Goal: Communication & Community: Answer question/provide support

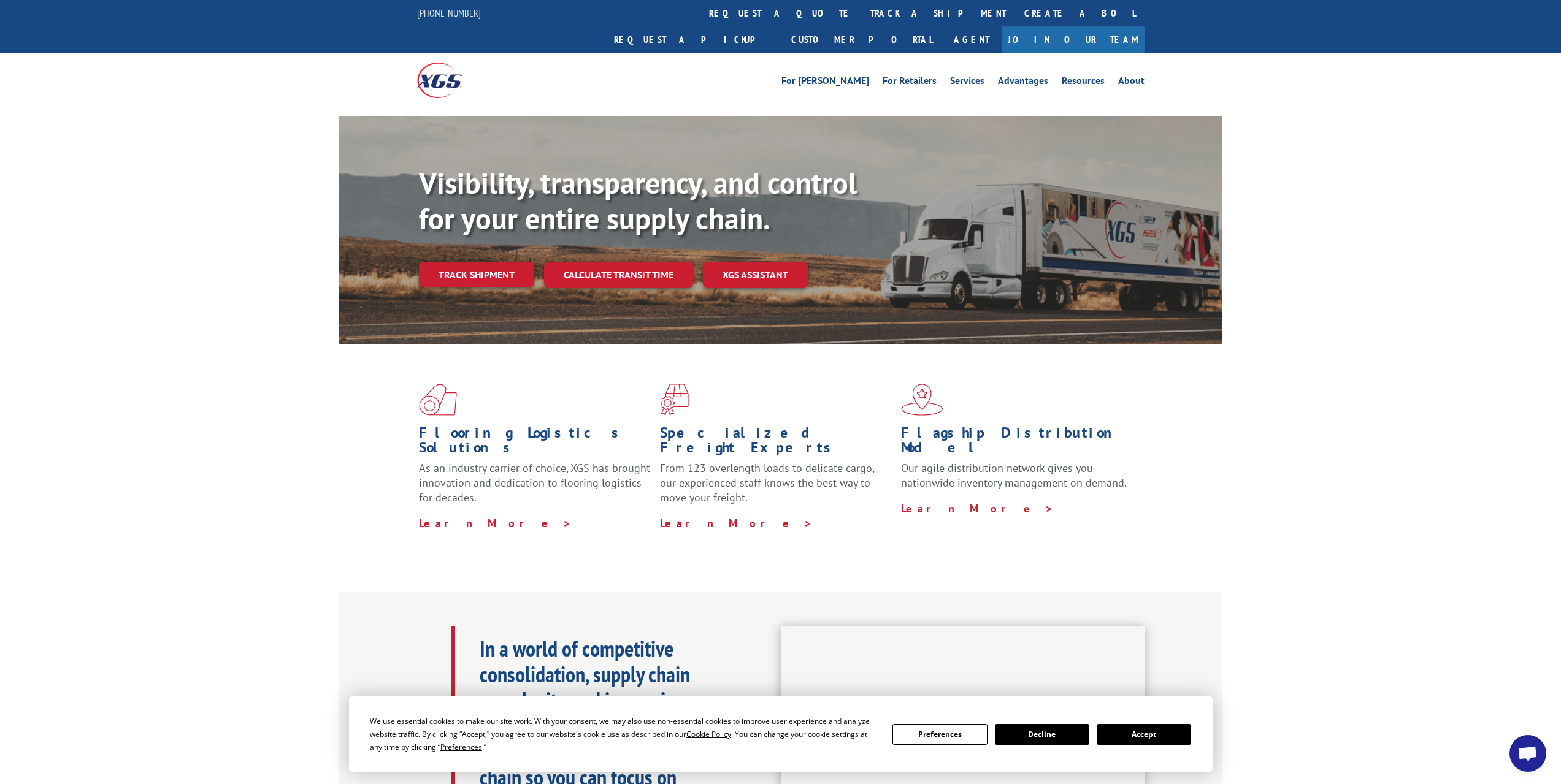
click at [1530, 749] on span "Open chat" at bounding box center [1527, 754] width 20 height 17
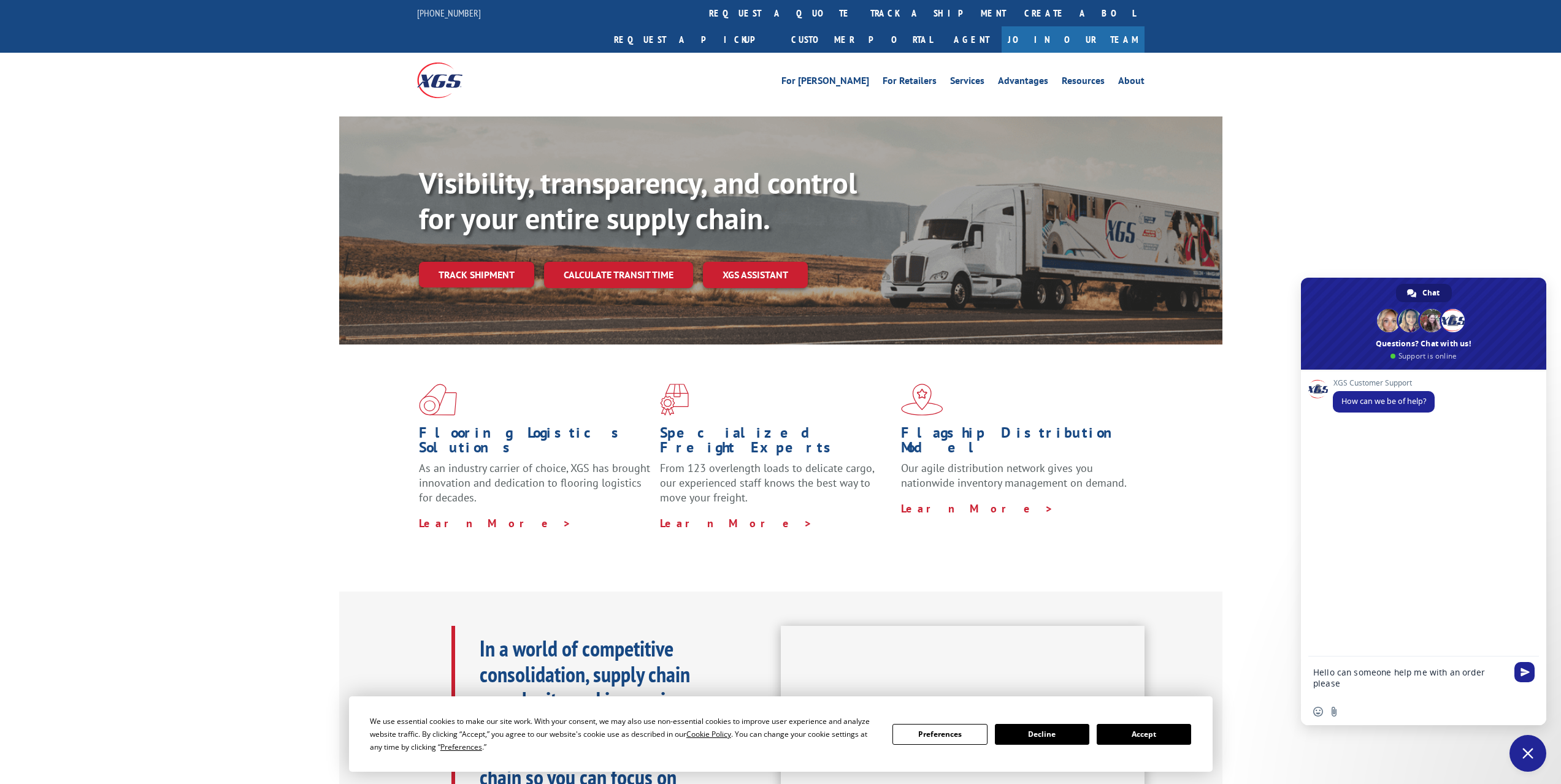
type textarea "Hello can someone help me with an order please?"
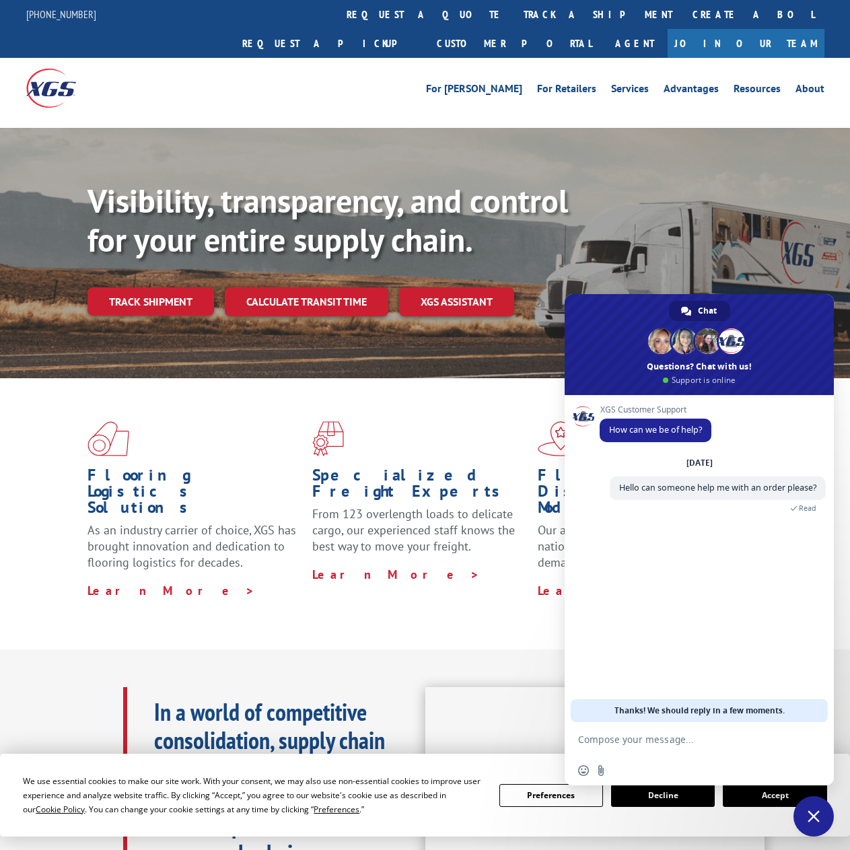
click at [642, 739] on textarea "Compose your message..." at bounding box center [685, 739] width 215 height 34
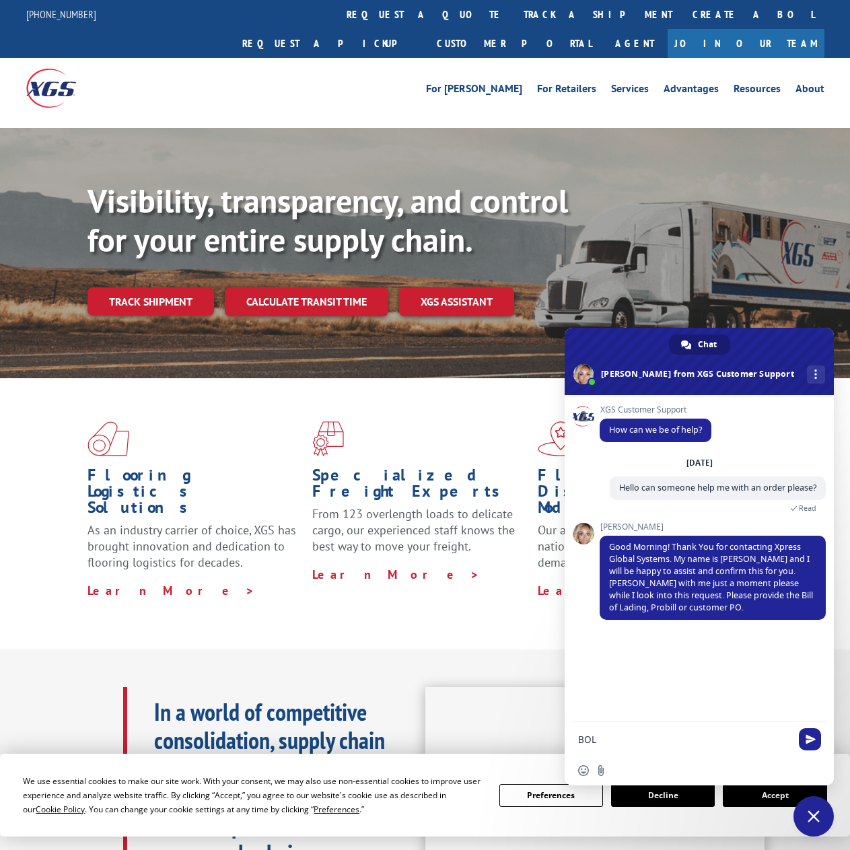
paste textarea "233639"
type textarea "BOL 233639"
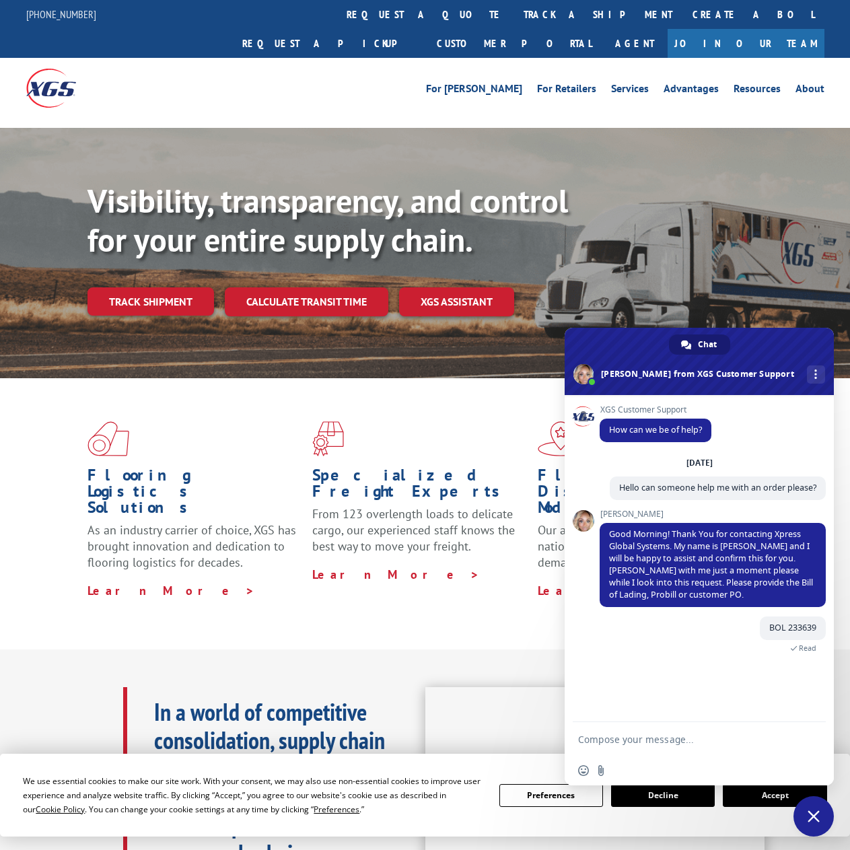
click at [632, 737] on textarea "Compose your message..." at bounding box center [685, 739] width 215 height 34
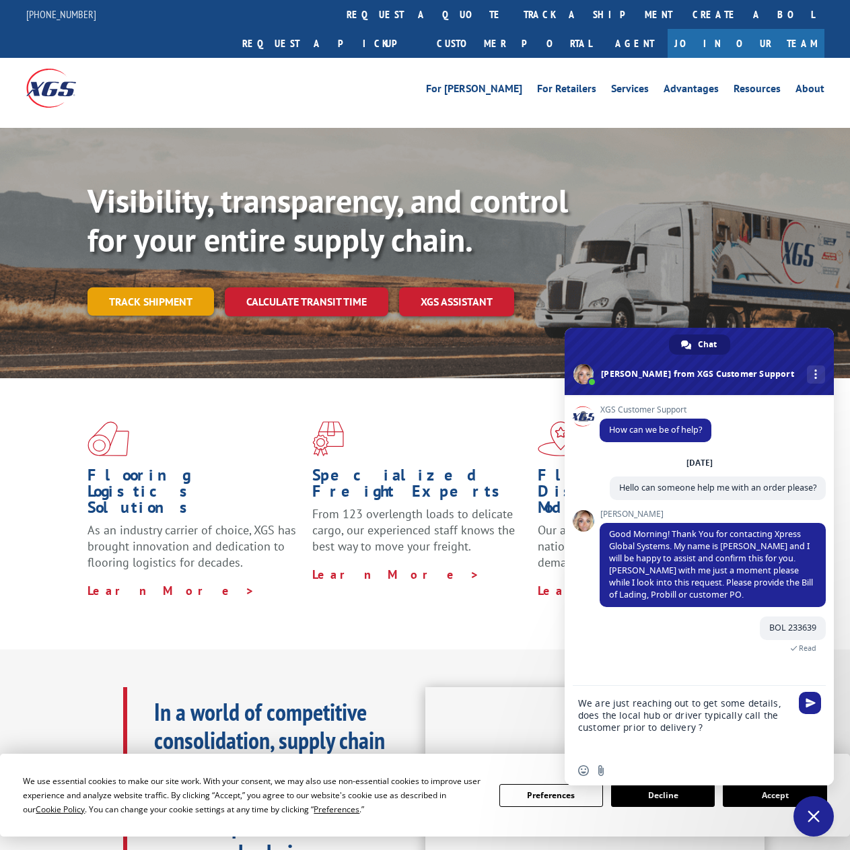
type textarea "We are just reaching out to get some details, does the local hub or driver typi…"
click at [137, 287] on link "Track shipment" at bounding box center [151, 301] width 127 height 28
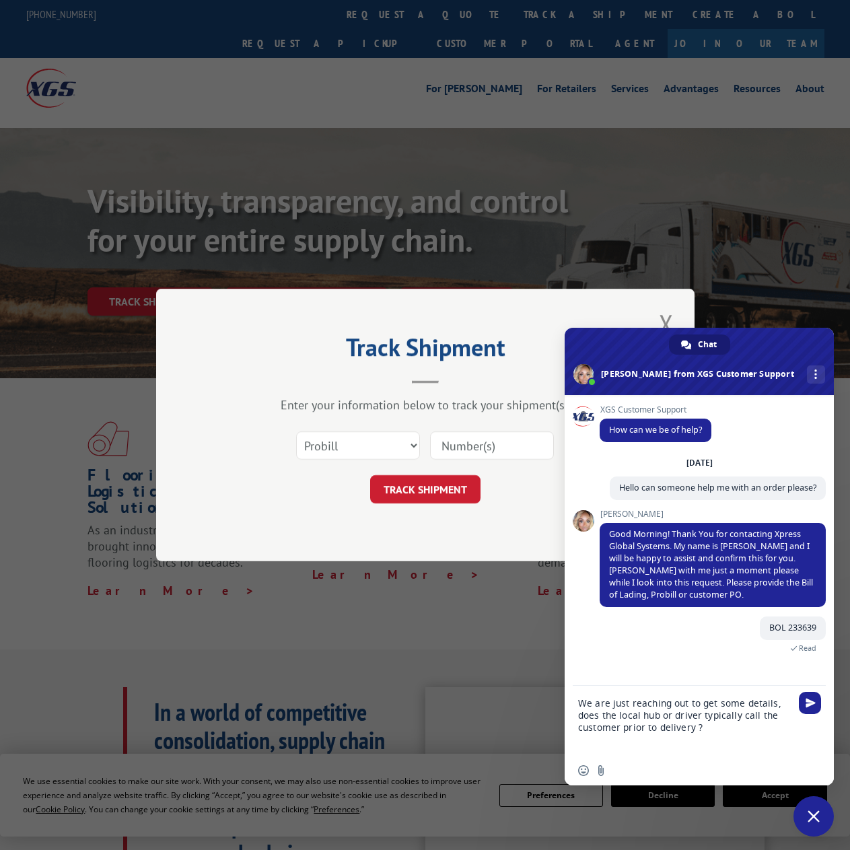
click at [468, 444] on input at bounding box center [492, 446] width 124 height 28
paste input "233639"
type input "233639"
click at [365, 449] on select "Select category... Probill BOL PO" at bounding box center [358, 446] width 124 height 28
select select "bol"
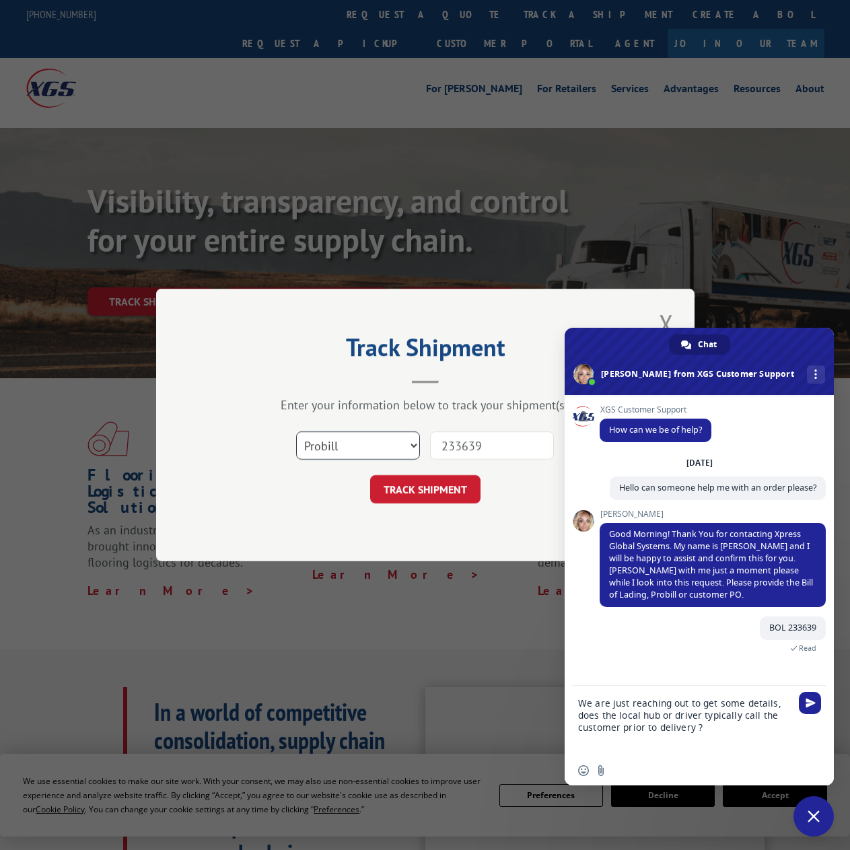
click at [296, 432] on select "Select category... Probill BOL PO" at bounding box center [358, 446] width 124 height 28
click at [430, 486] on button "TRACK SHIPMENT" at bounding box center [425, 489] width 110 height 28
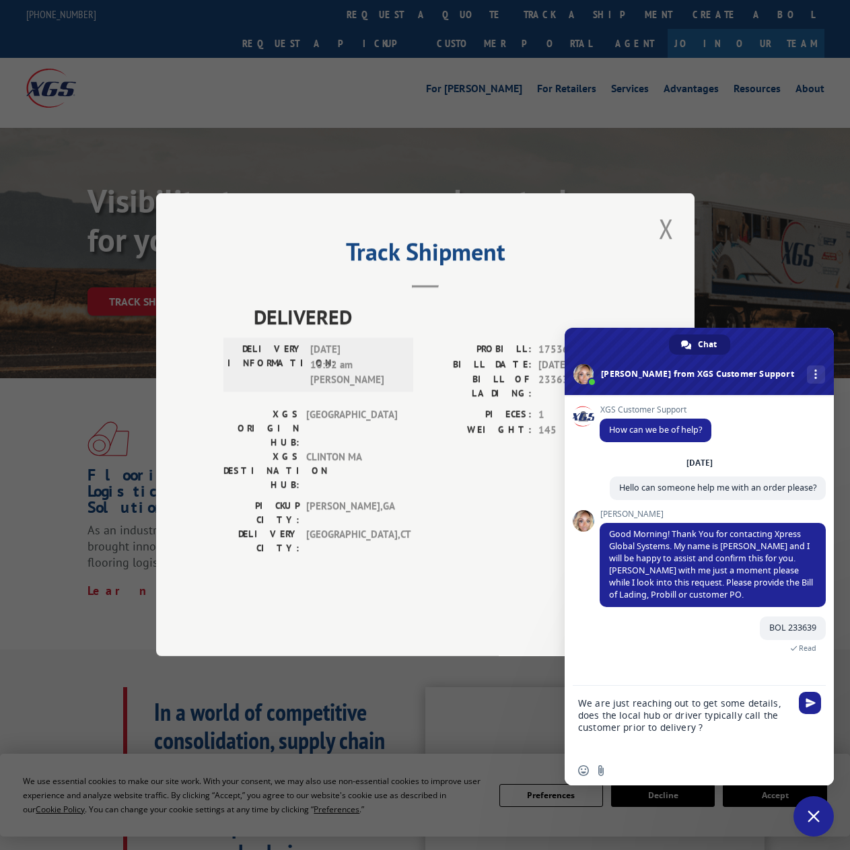
click at [711, 722] on textarea "We are just reaching out to get some details, does the local hub or driver typi…" at bounding box center [685, 721] width 215 height 70
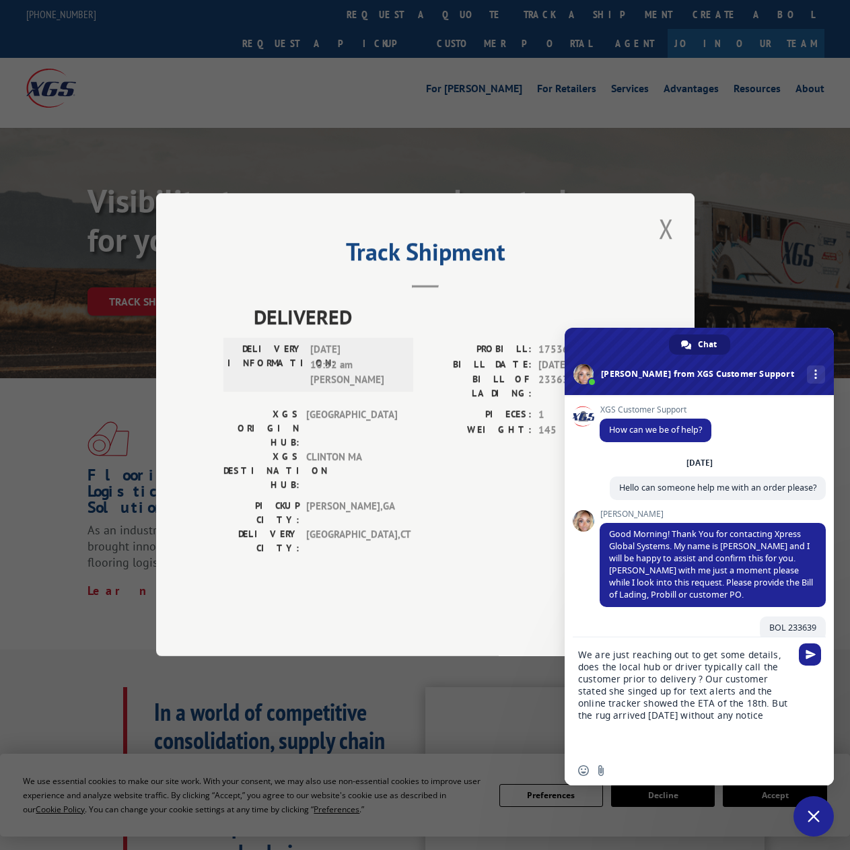
type textarea "We are just reaching out to get some details, does the local hub or driver typi…"
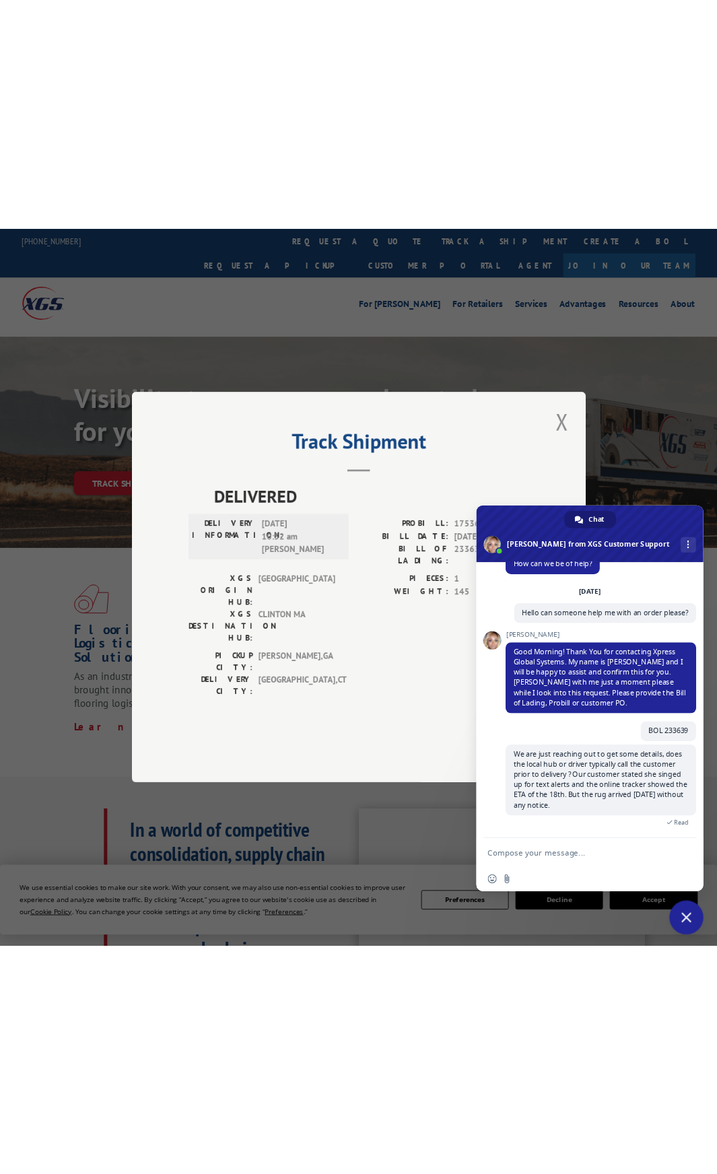
scroll to position [46, 0]
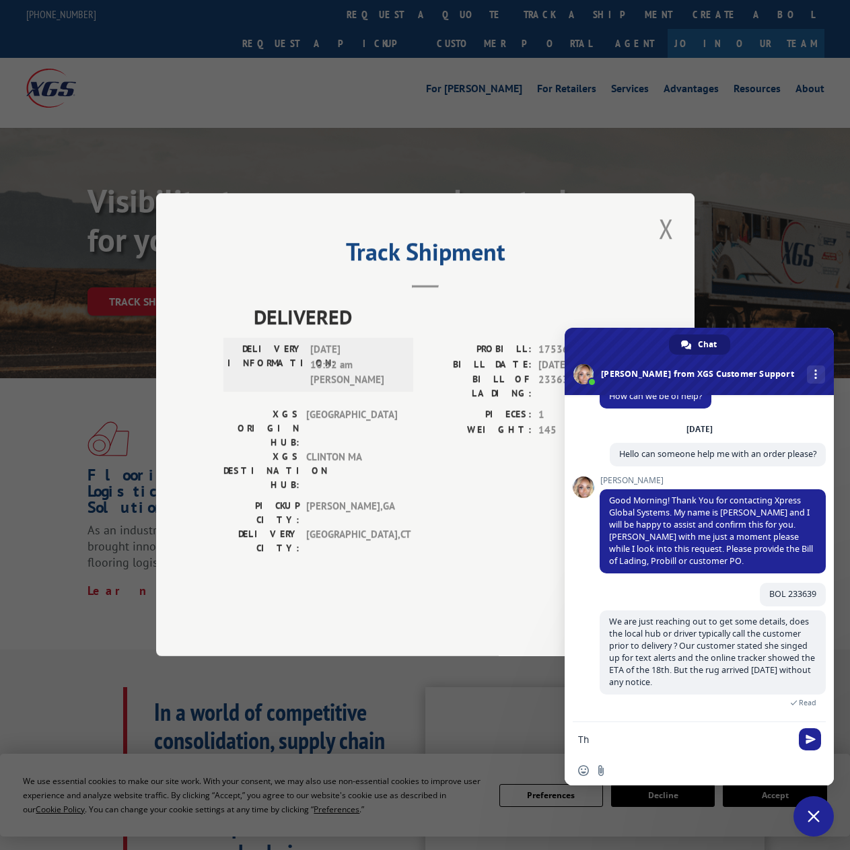
type textarea "T"
drag, startPoint x: 337, startPoint y: 410, endPoint x: 339, endPoint y: 396, distance: 14.2
click at [337, 388] on span "[DATE] 10:52 am [PERSON_NAME]" at bounding box center [355, 366] width 91 height 46
click at [667, 247] on button "Close modal" at bounding box center [666, 228] width 23 height 37
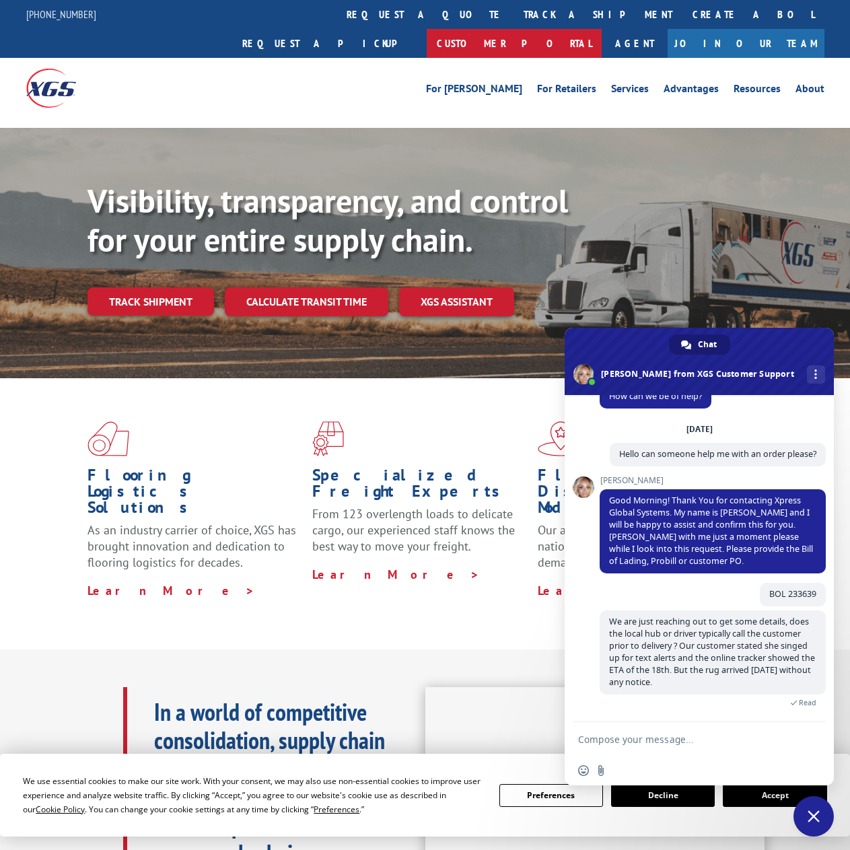
click at [602, 29] on link "Customer Portal" at bounding box center [514, 43] width 175 height 29
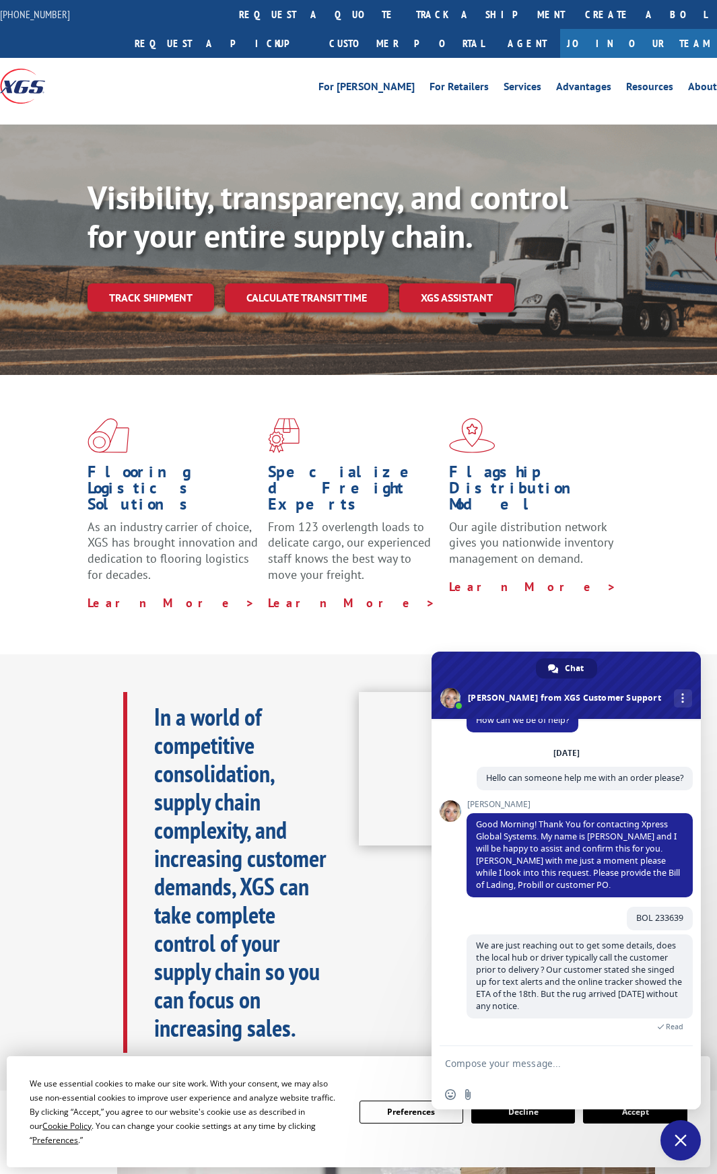
click at [510, 860] on textarea "Compose your message..." at bounding box center [552, 1063] width 215 height 34
type textarea "C"
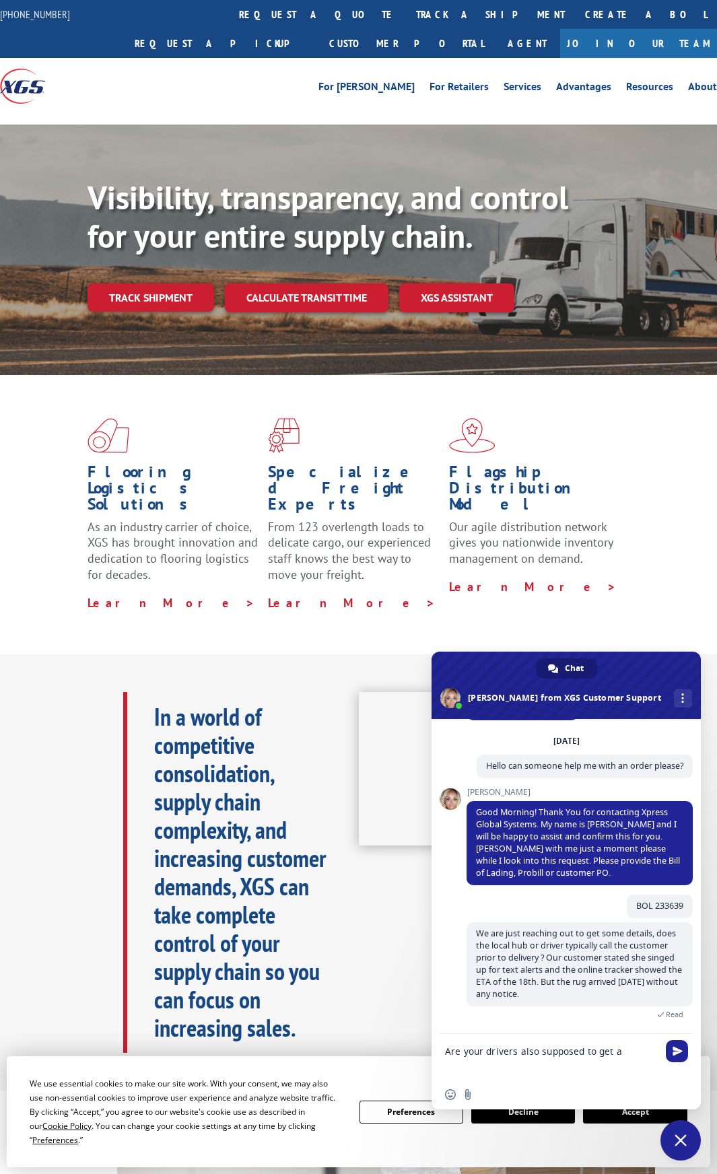
scroll to position [58, 0]
type textarea "Are your drivers also supposed to get a signed [PERSON_NAME] reciept?"
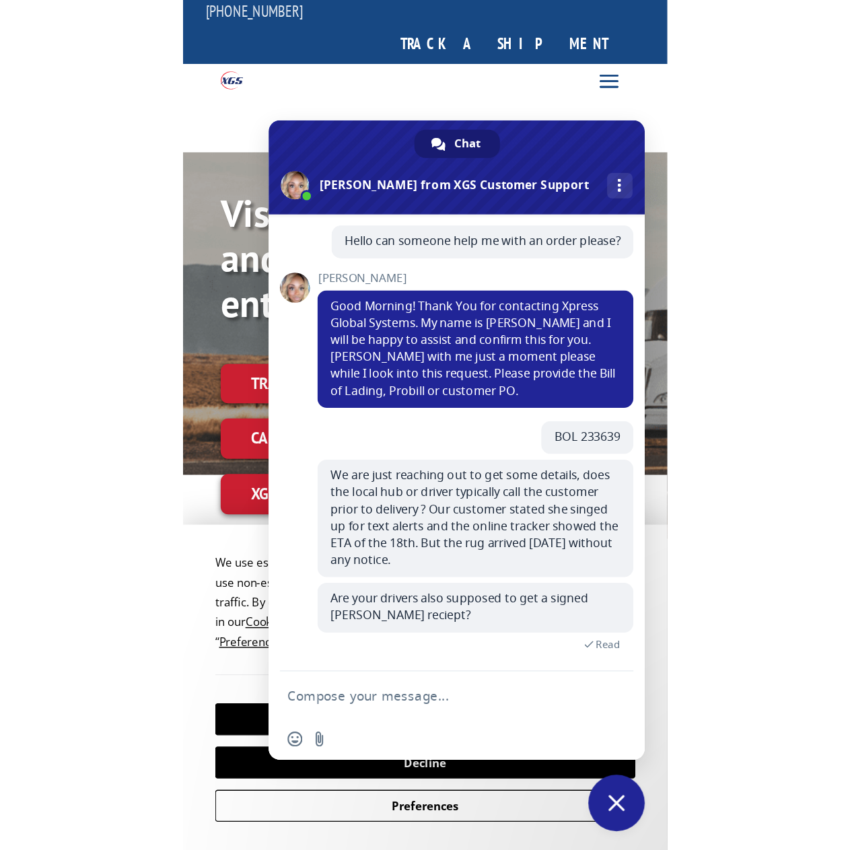
scroll to position [86, 0]
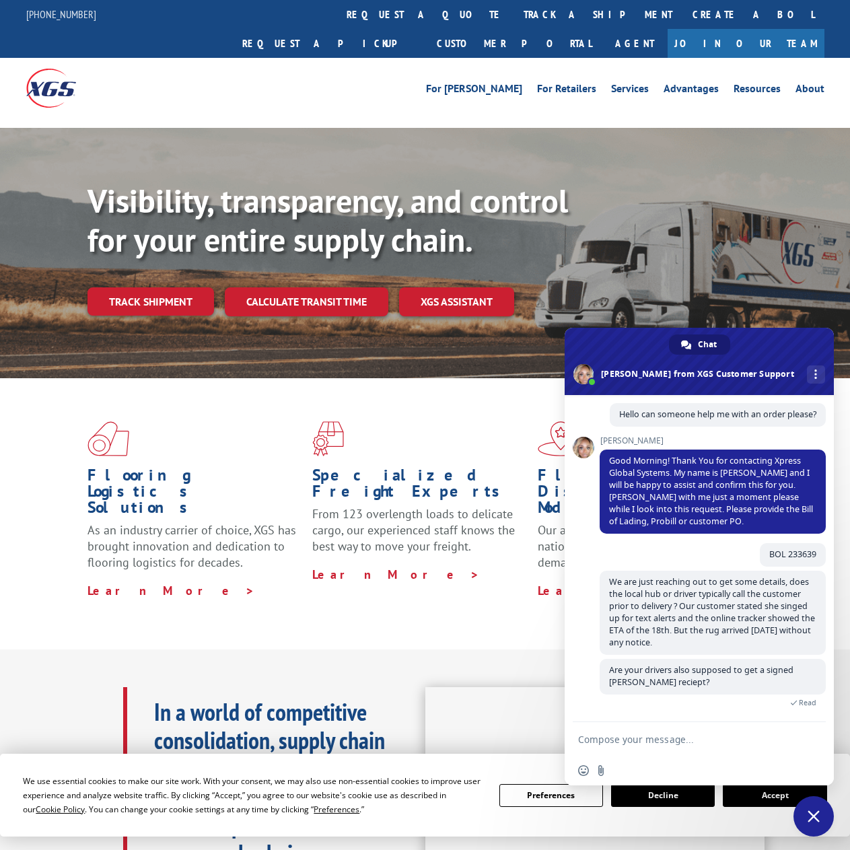
click at [634, 739] on textarea "Compose your message..." at bounding box center [685, 739] width 215 height 34
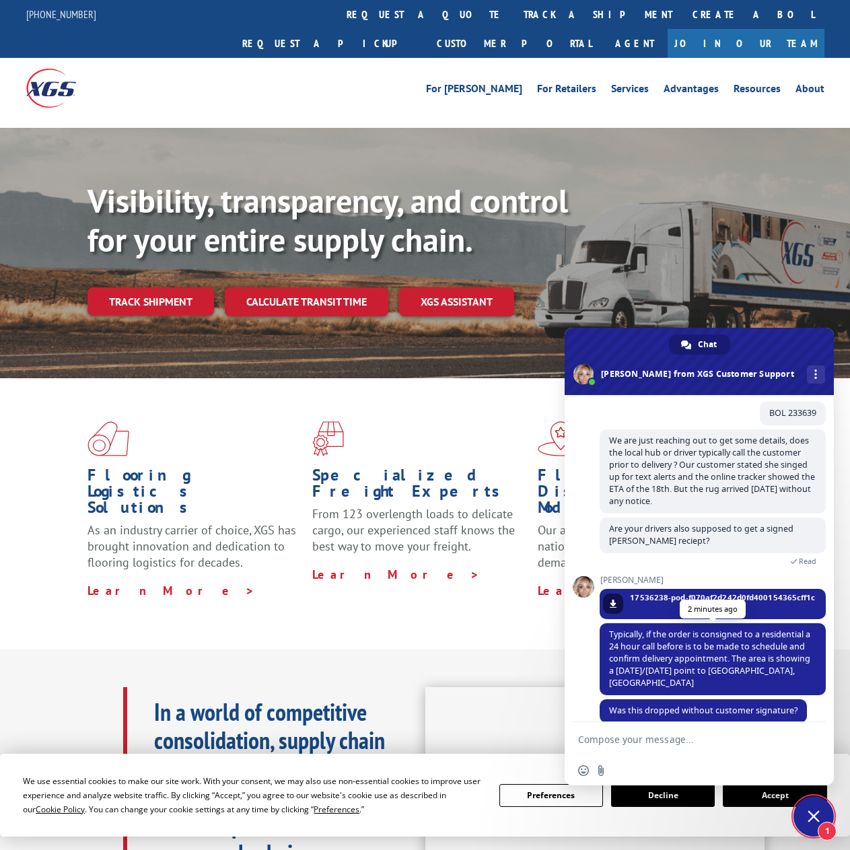
scroll to position [242, 0]
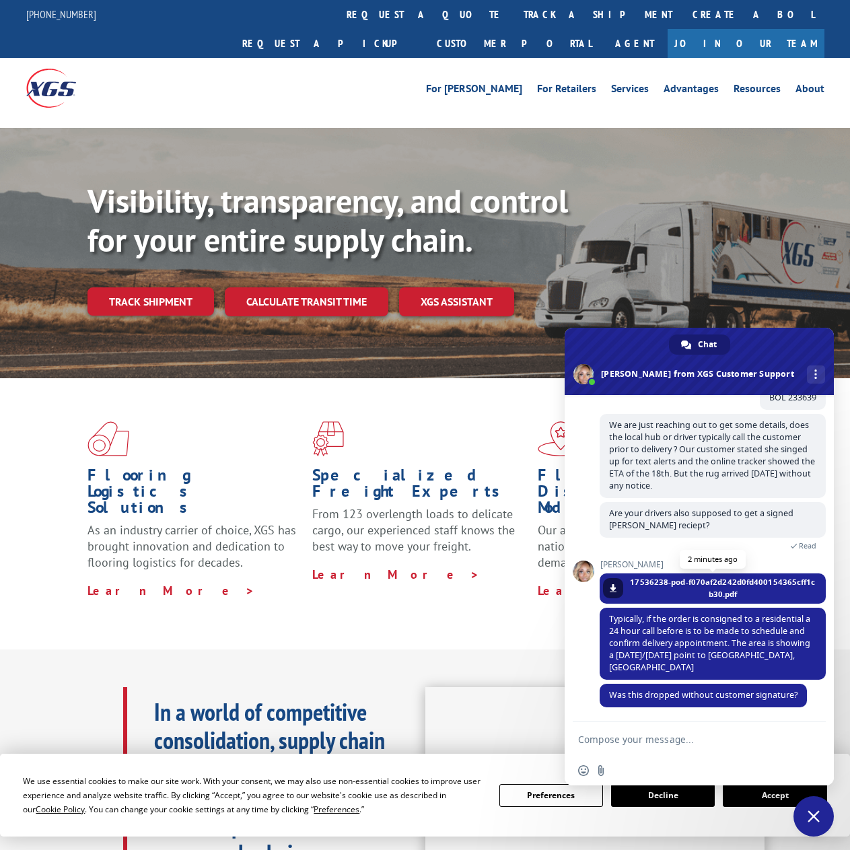
click at [655, 583] on span "17536238-pod-f070af2d242d0fd400154365cff1cb30.pdf" at bounding box center [723, 588] width 186 height 24
click at [683, 577] on span "17536238-pod-f070af2d242d0fd400154365cff1cb30.pdf" at bounding box center [723, 588] width 186 height 24
click at [683, 579] on span "17536238-pod-f070af2d242d0fd400154365cff1cb30.pdf" at bounding box center [723, 588] width 186 height 24
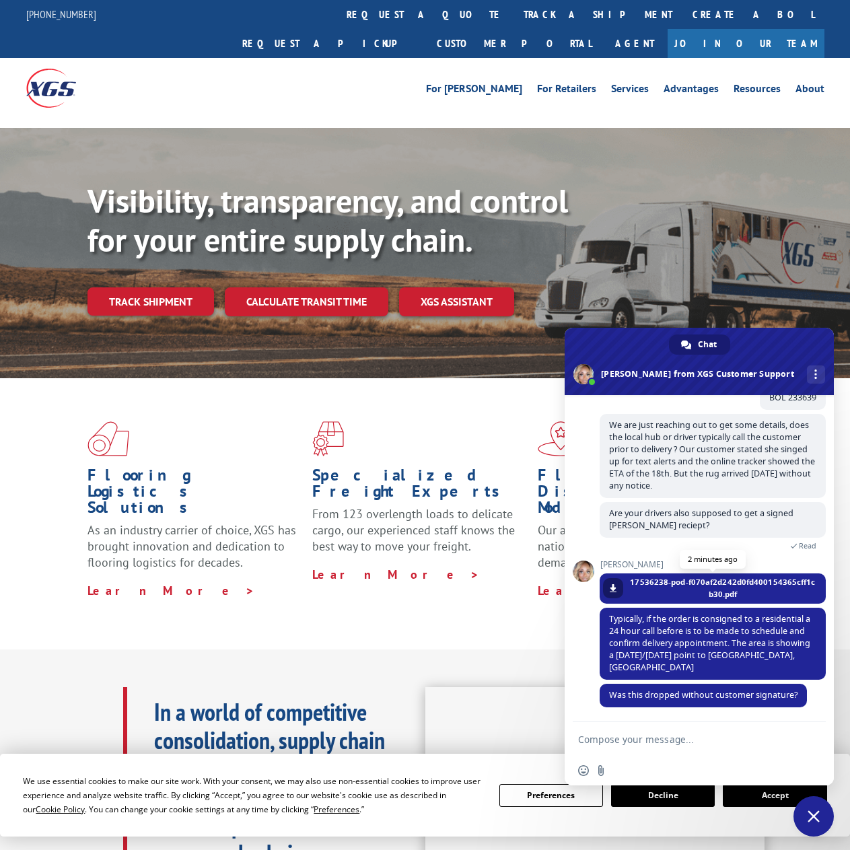
click at [609, 590] on span at bounding box center [613, 588] width 8 height 8
click at [649, 741] on textarea "Compose your message..." at bounding box center [685, 739] width 215 height 34
type textarea "Y"
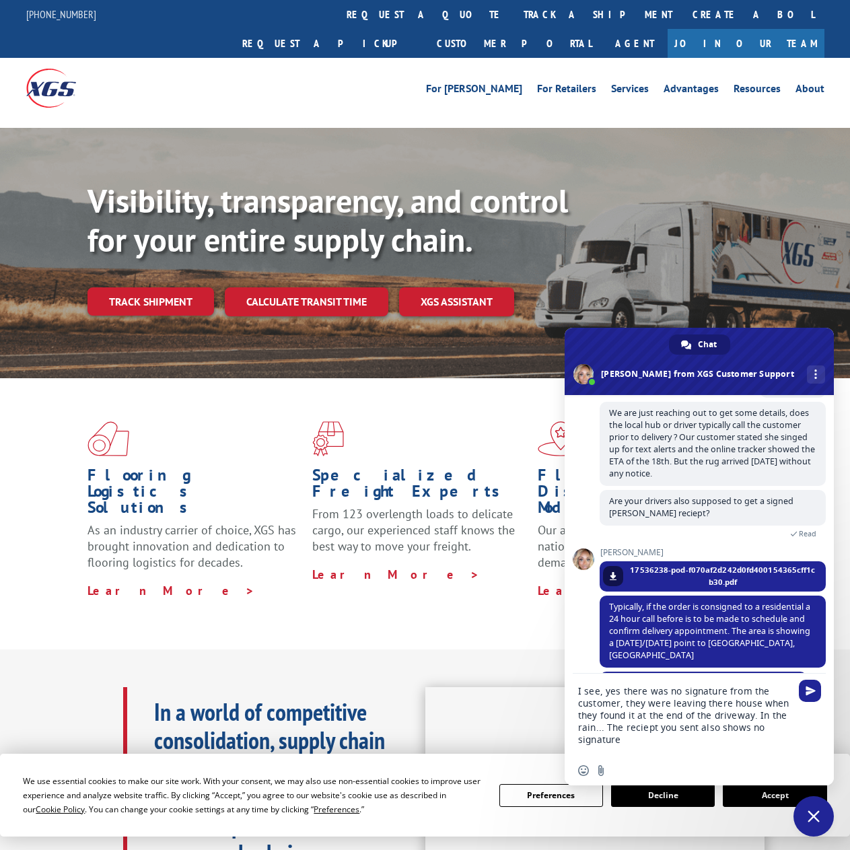
type textarea "I see, yes there was no signature from the customer, they were leaving there ho…"
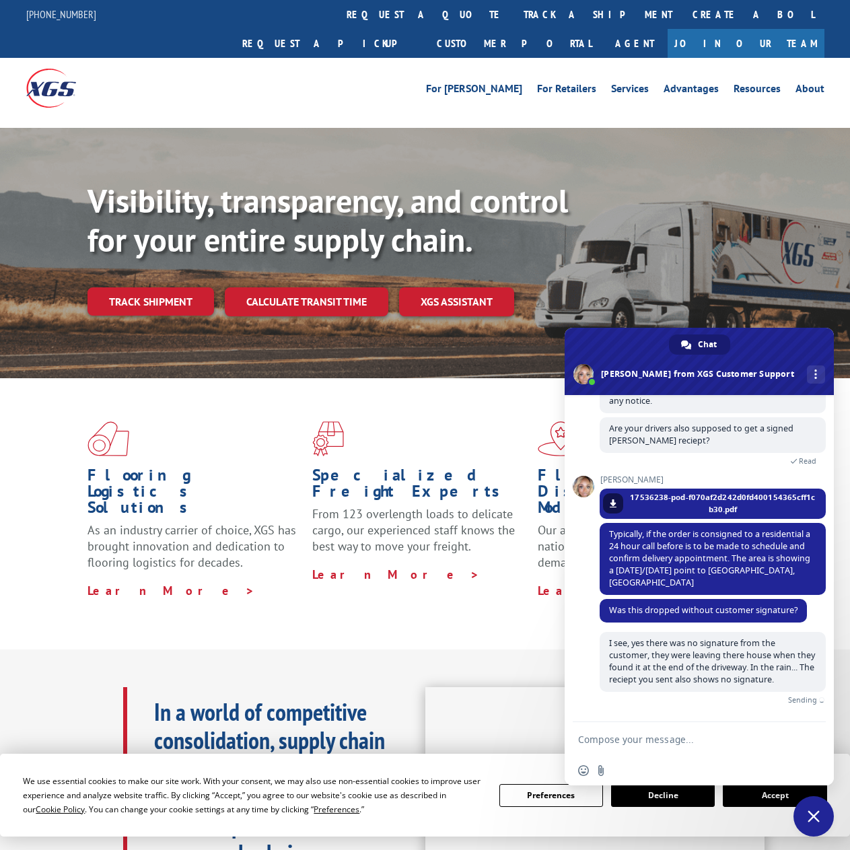
scroll to position [312, 0]
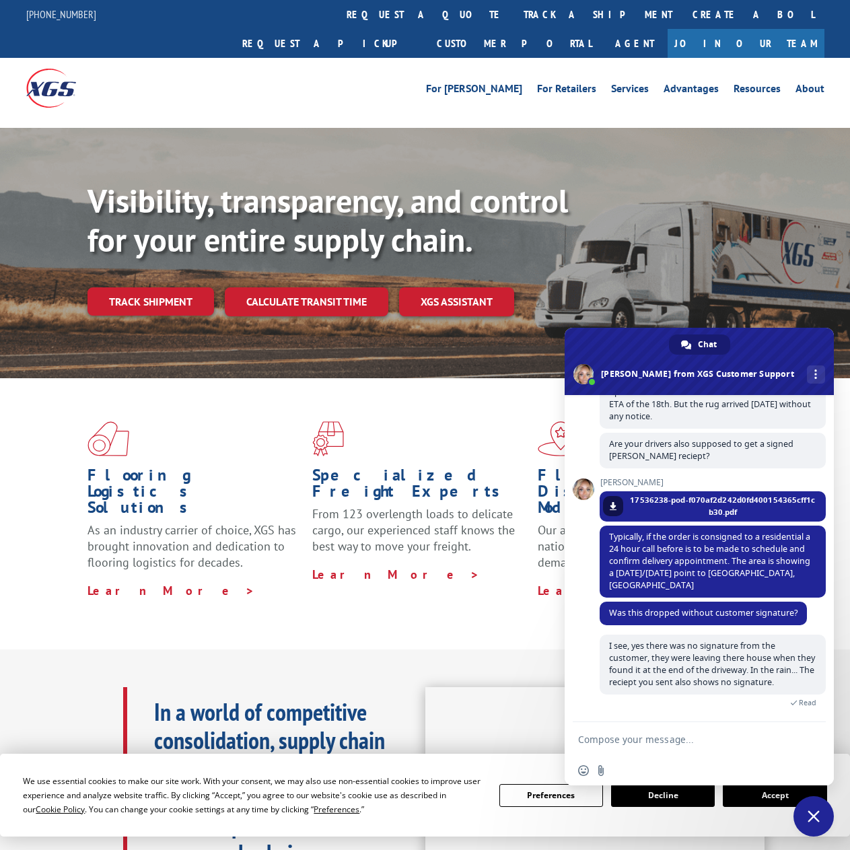
click at [629, 737] on textarea "Compose your message..." at bounding box center [685, 739] width 215 height 34
click at [663, 741] on textarea "Compose your message..." at bounding box center [685, 739] width 215 height 34
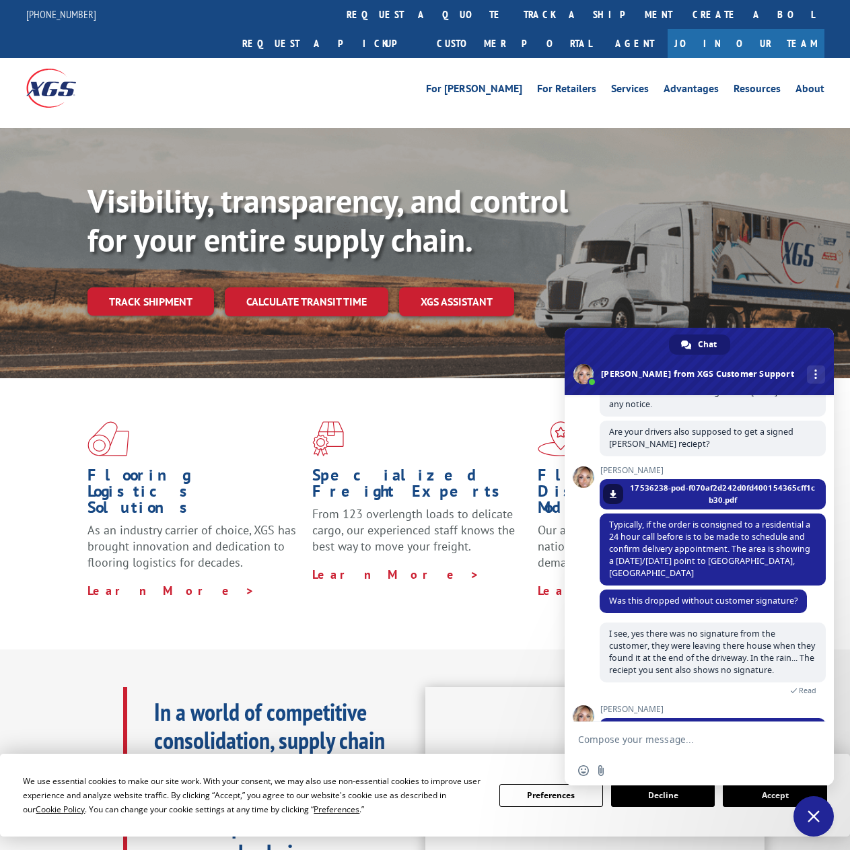
scroll to position [419, 0]
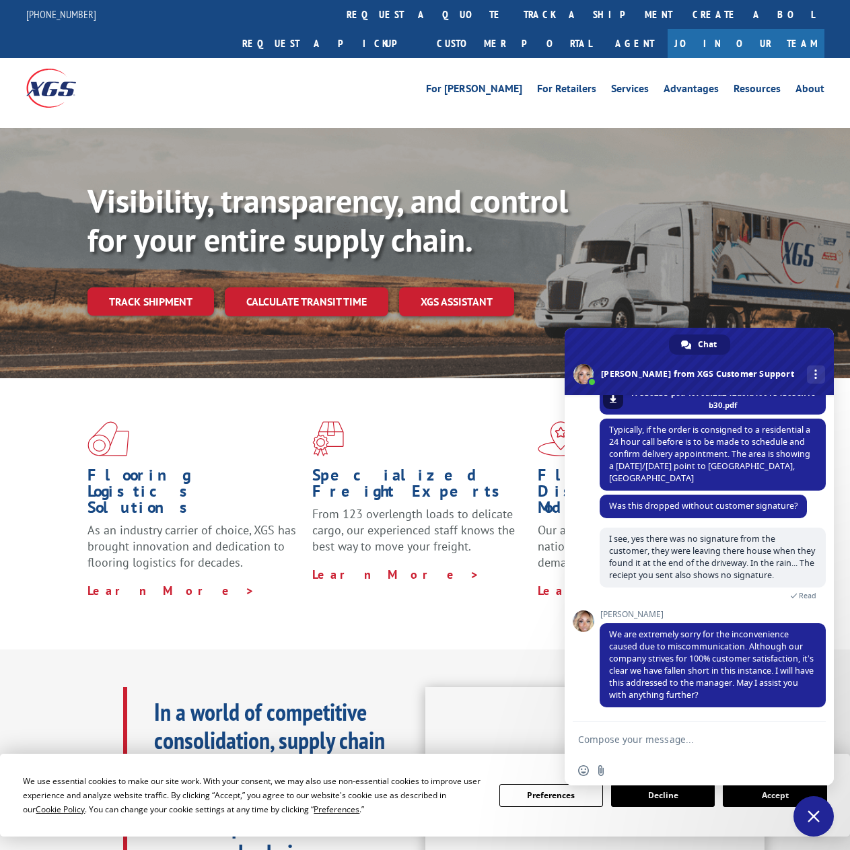
click at [654, 739] on textarea "Compose your message..." at bounding box center [685, 739] width 215 height 34
type textarea "Y"
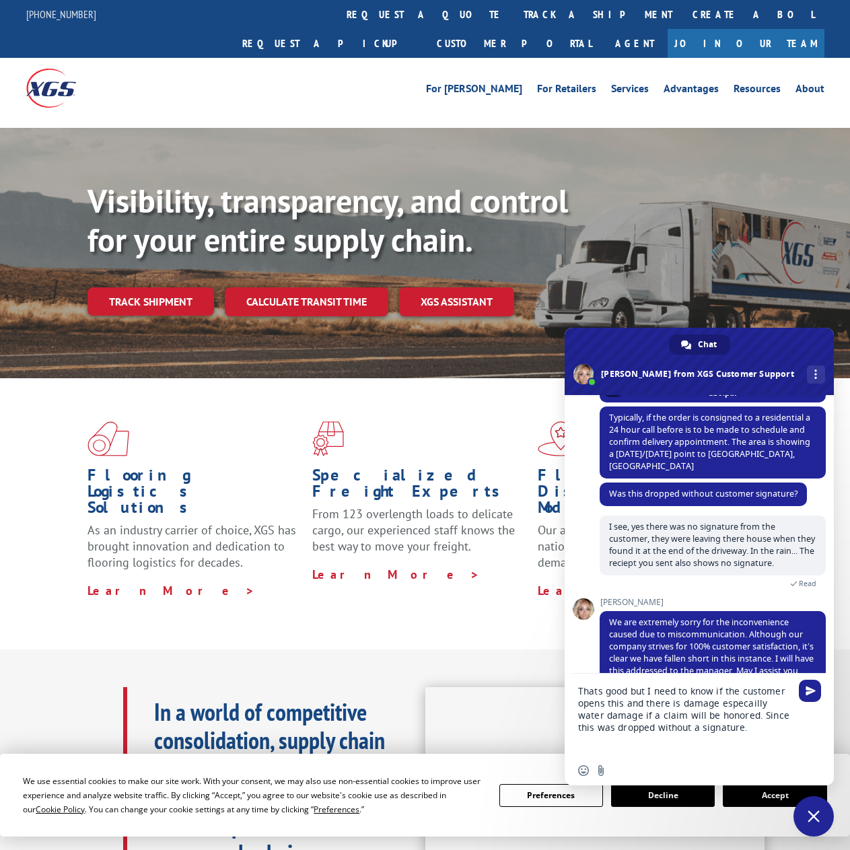
type textarea "Thats good but I need to know if the customer opens this and there is damage es…"
drag, startPoint x: 708, startPoint y: 726, endPoint x: 716, endPoint y: 726, distance: 8.1
click at [716, 726] on textarea "Thats good but I need to know if the customer opens this and there is damage es…" at bounding box center [685, 715] width 215 height 82
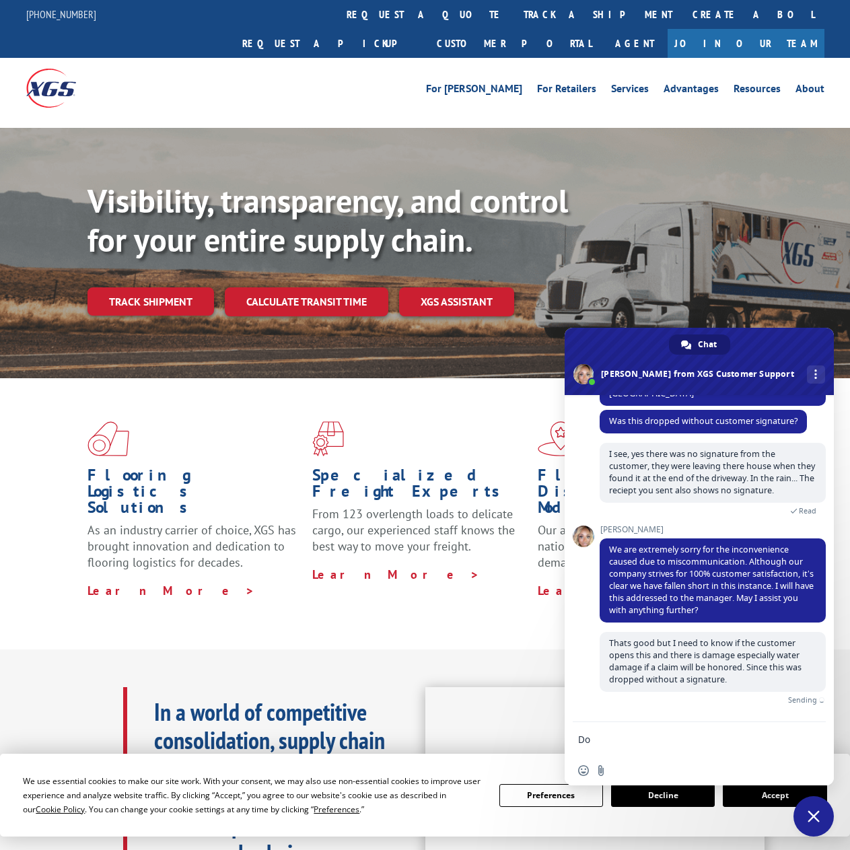
scroll to position [488, 0]
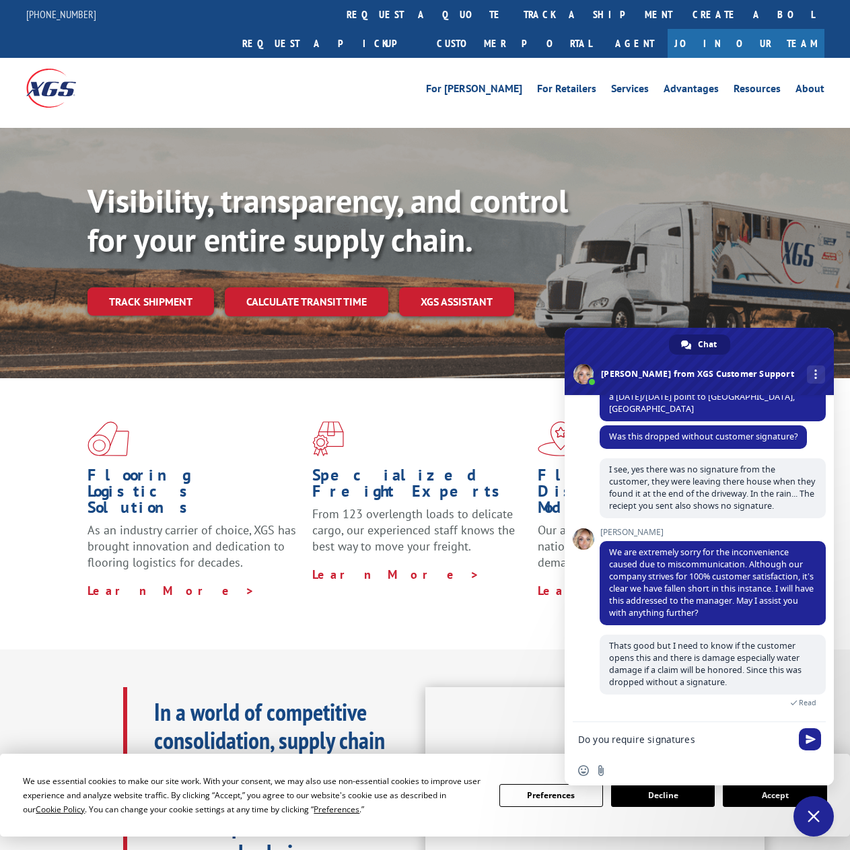
type textarea "Do you require signatures?"
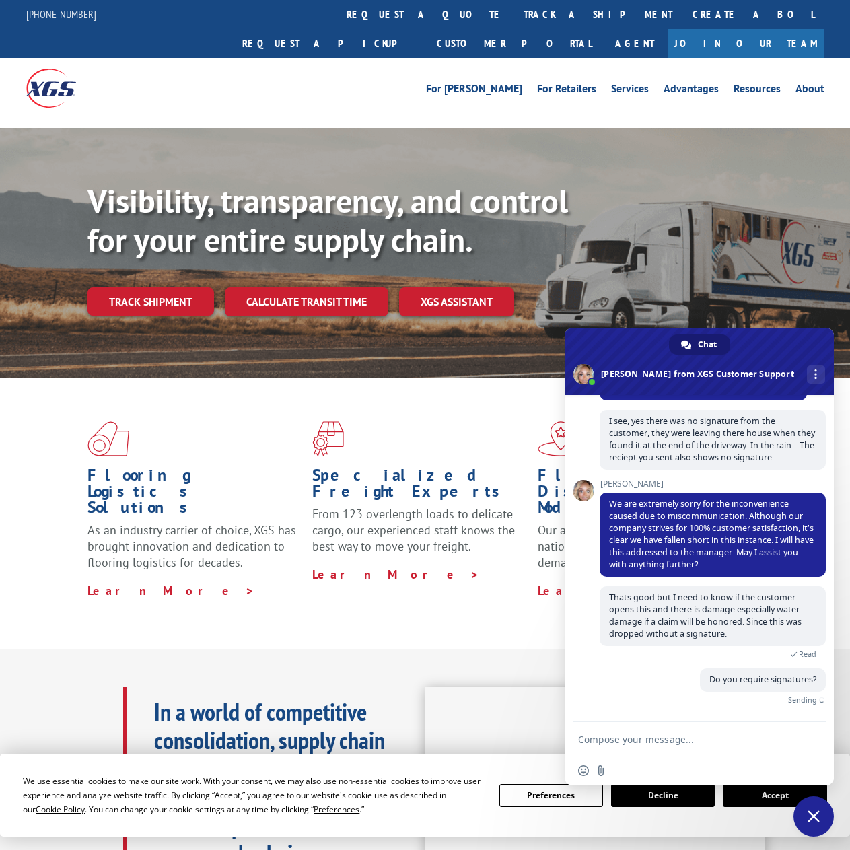
scroll to position [516, 0]
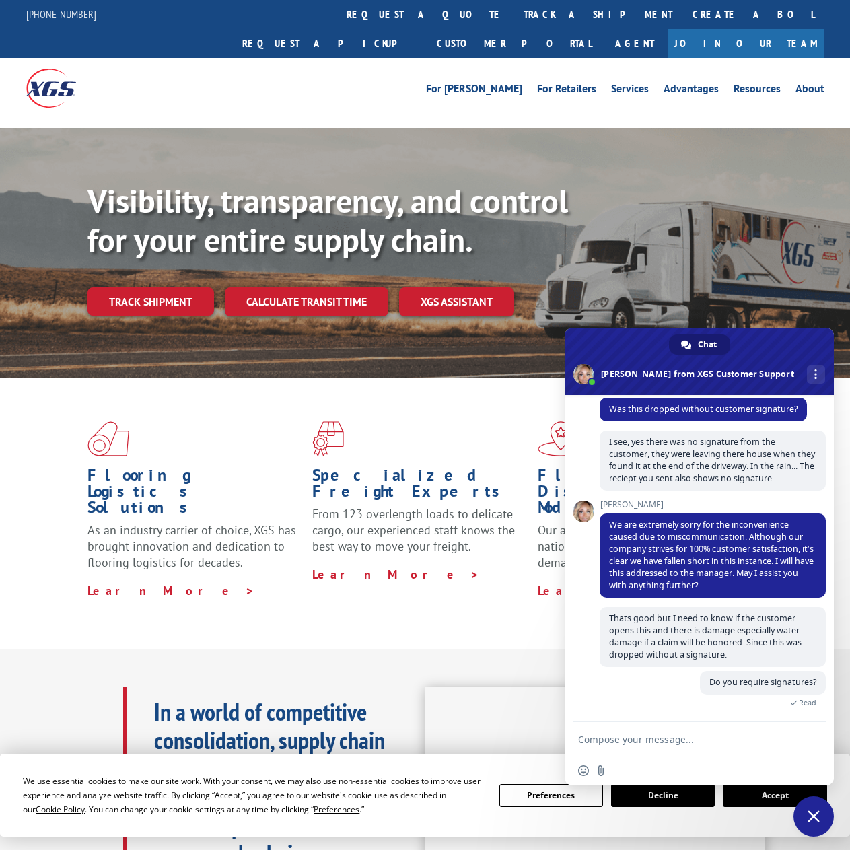
click at [113, 578] on div "Flooring Logistics Solutions As an industry carrier of choice, XGS has brought …" at bounding box center [425, 509] width 850 height 263
drag, startPoint x: 613, startPoint y: 523, endPoint x: 603, endPoint y: 520, distance: 11.3
click at [603, 520] on span "We are extremely sorry for the inconvenience caused due to miscommunication. Al…" at bounding box center [713, 556] width 226 height 84
click at [592, 550] on div "XGS Customer Support How can we be of help? [DATE] Hello can someone help me wi…" at bounding box center [699, 558] width 269 height 327
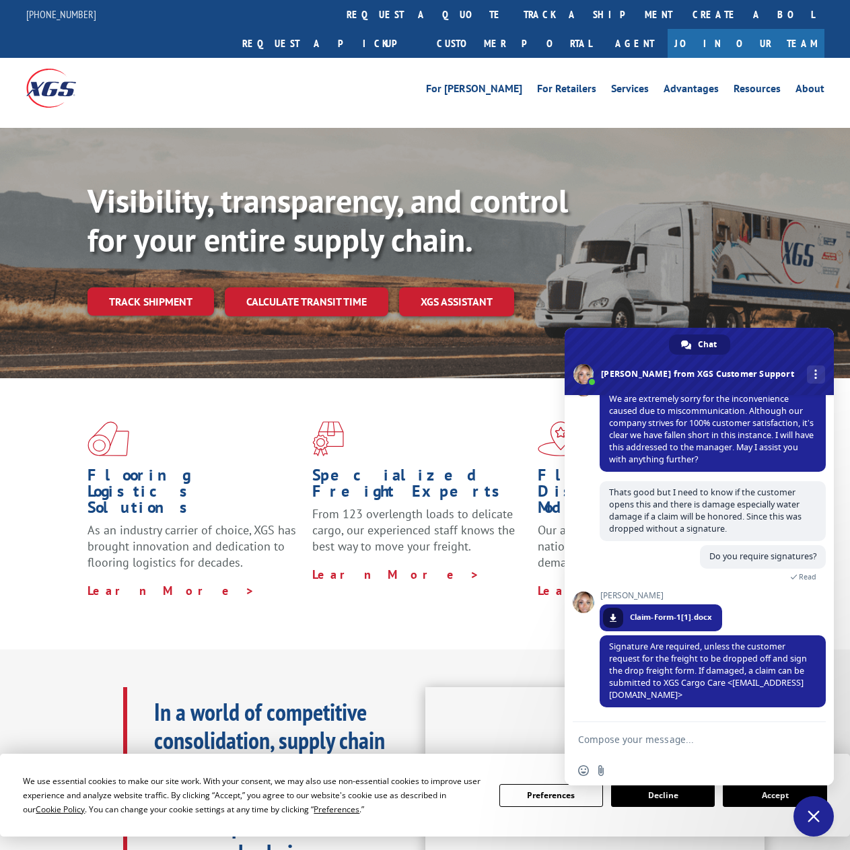
scroll to position [693, 0]
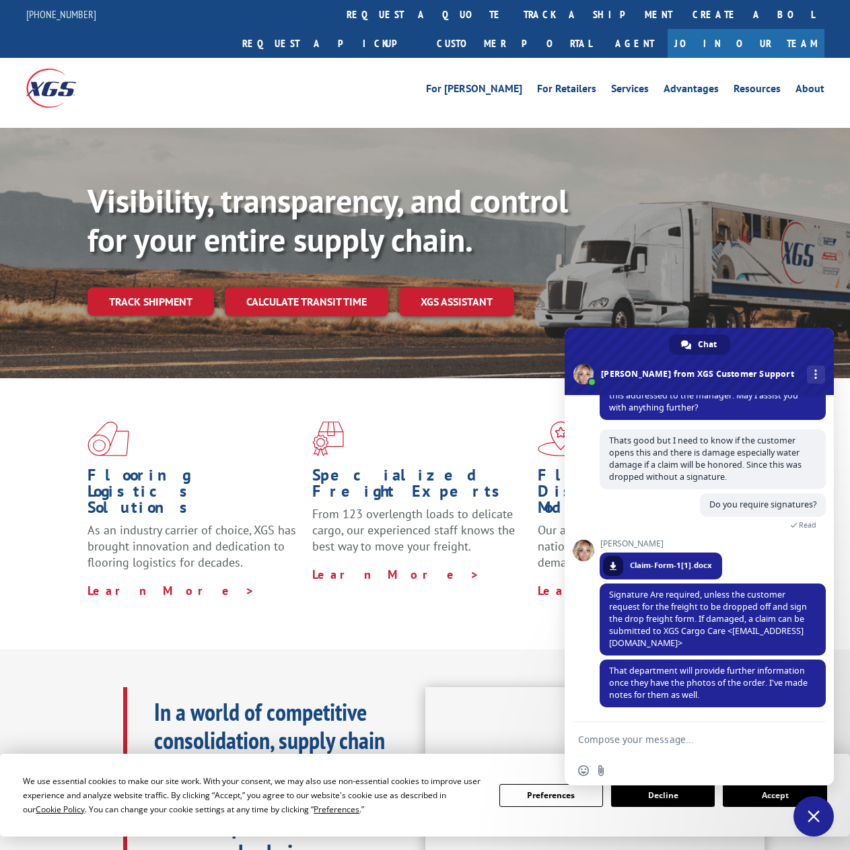
click at [643, 744] on textarea "Compose your message..." at bounding box center [685, 739] width 215 height 34
type textarea "Thank you very much."
click at [805, 754] on div "Thank you very much." at bounding box center [699, 739] width 269 height 34
click at [805, 735] on span "Send" at bounding box center [810, 740] width 22 height 22
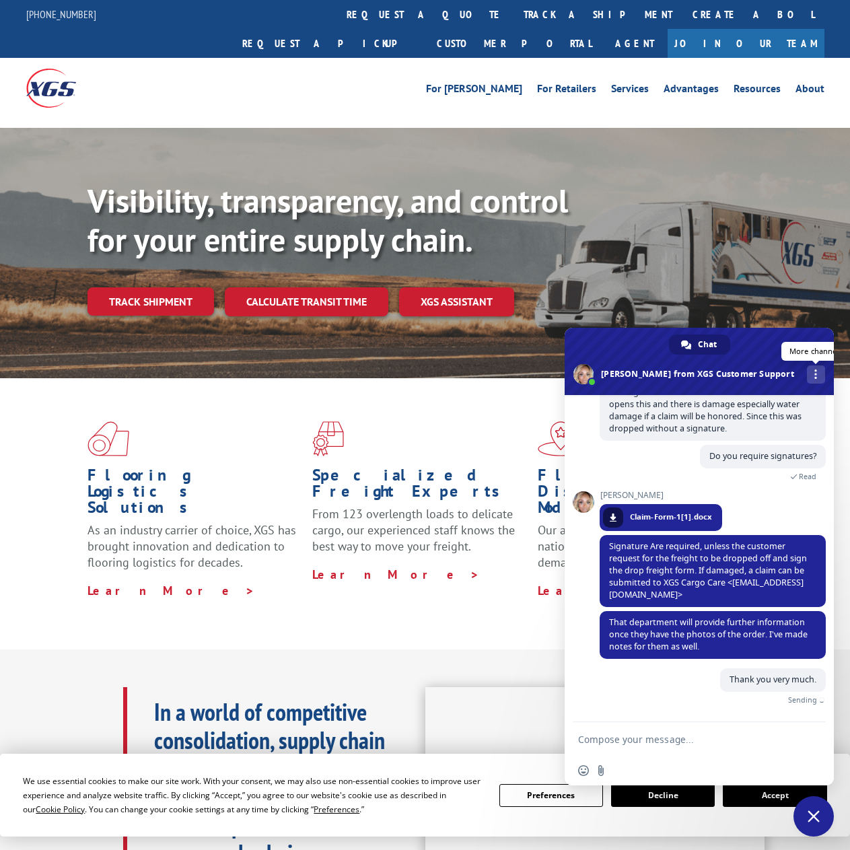
click at [815, 370] on span at bounding box center [816, 374] width 3 height 9
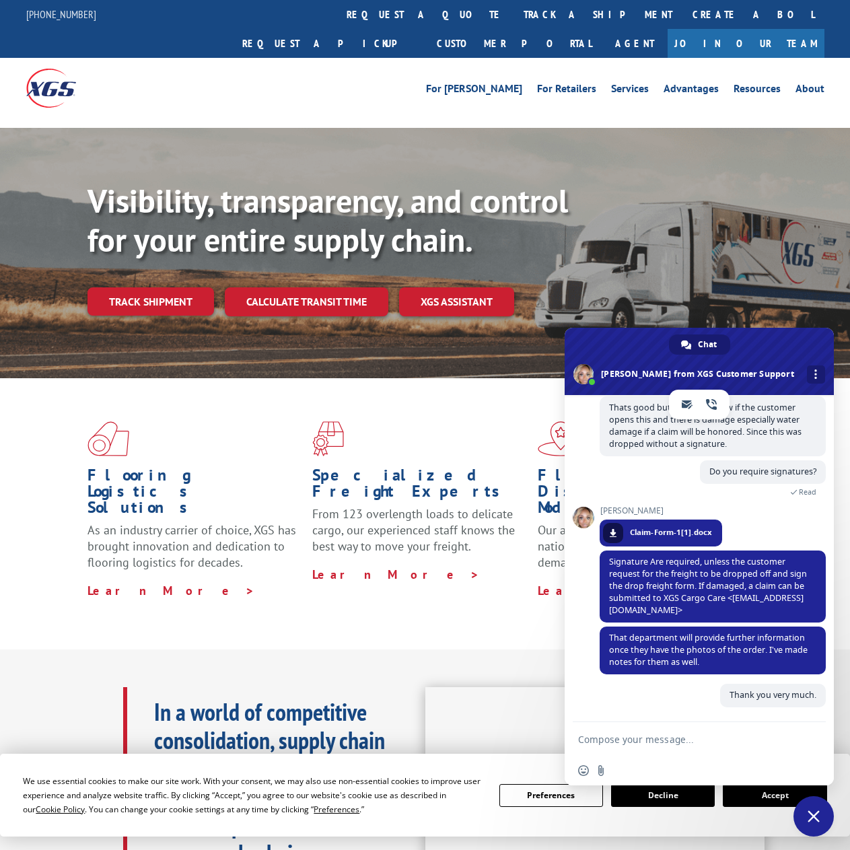
scroll to position [726, 0]
click at [689, 735] on textarea "Compose your message..." at bounding box center [685, 739] width 215 height 34
type textarea "Can you email me this transcript"
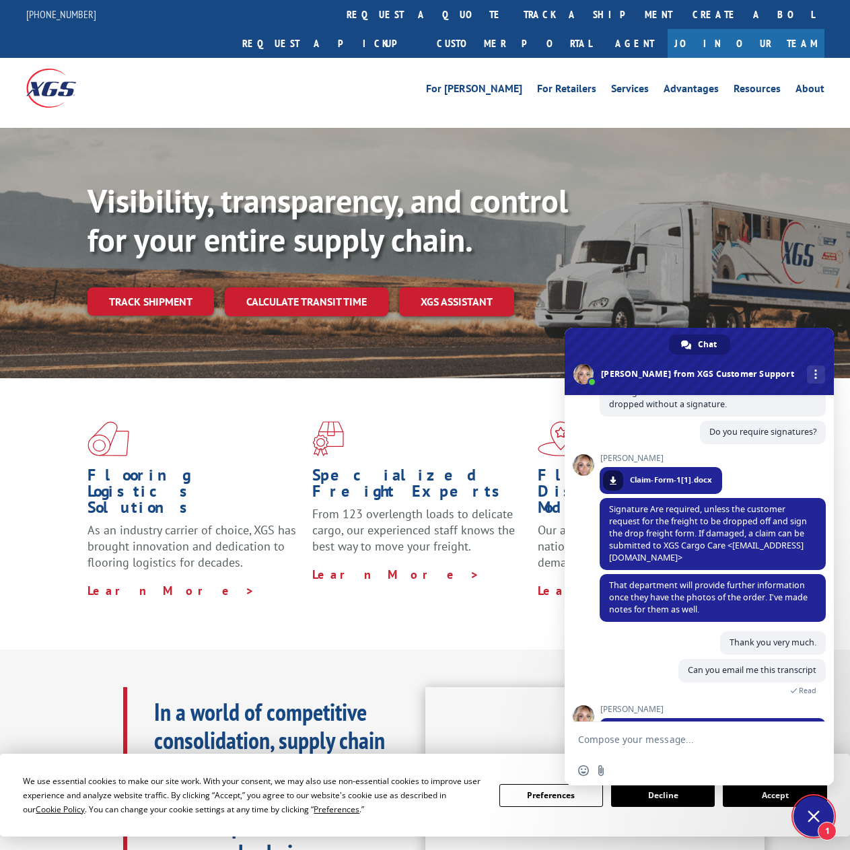
scroll to position [813, 0]
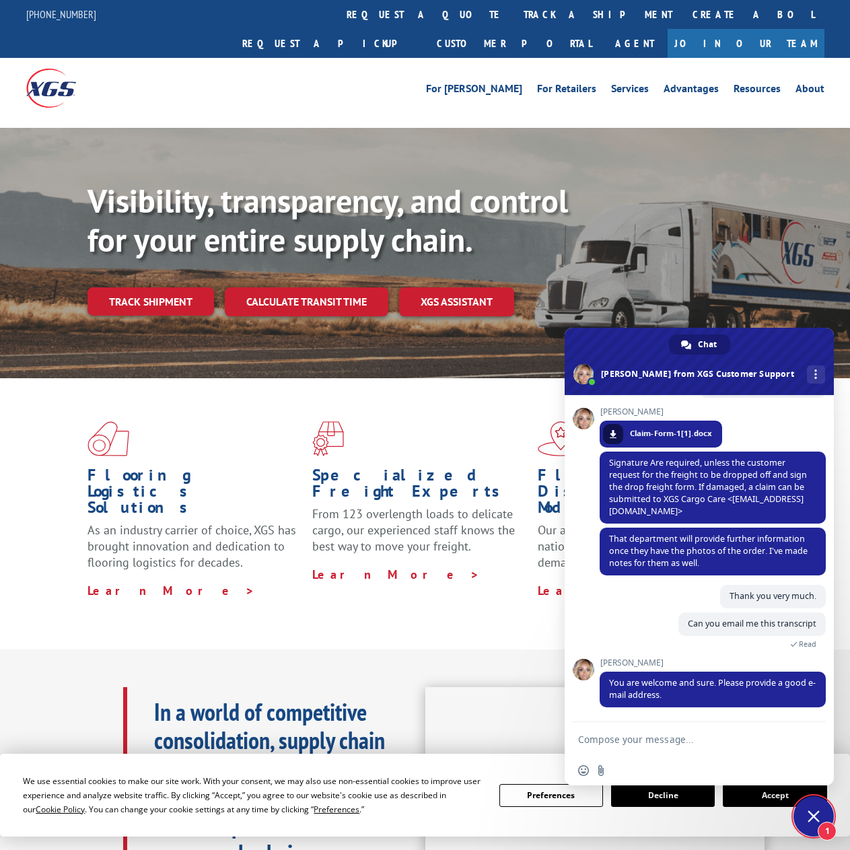
click at [675, 732] on textarea "Compose your message..." at bounding box center [685, 739] width 215 height 34
type textarea "[EMAIL_ADDRESS][DOMAIN_NAME]"
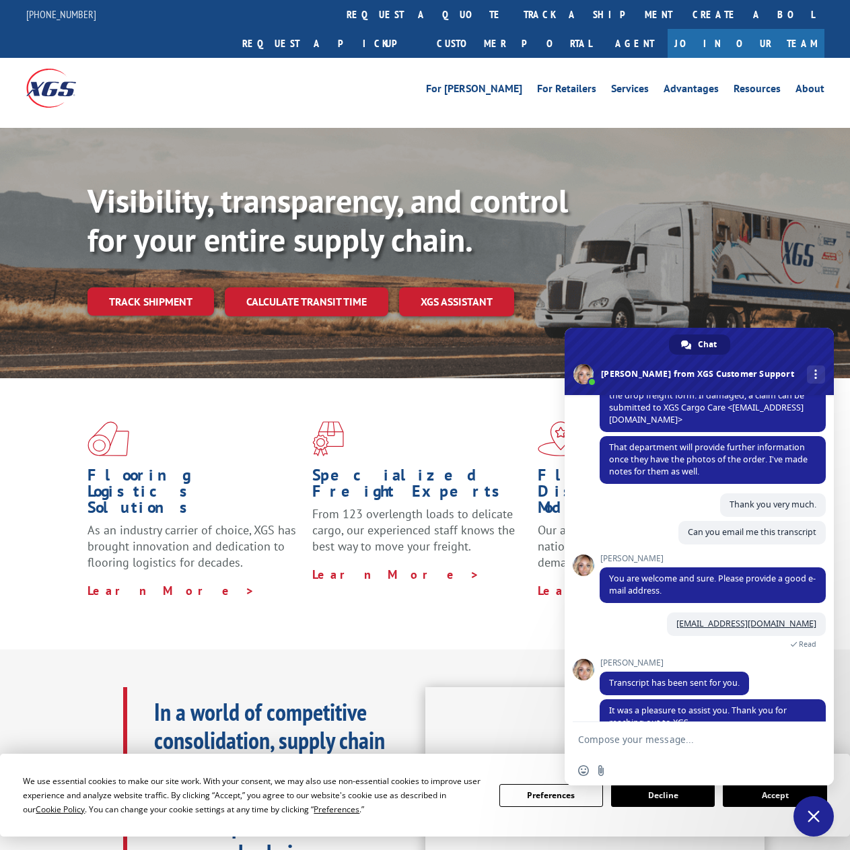
scroll to position [1009, 0]
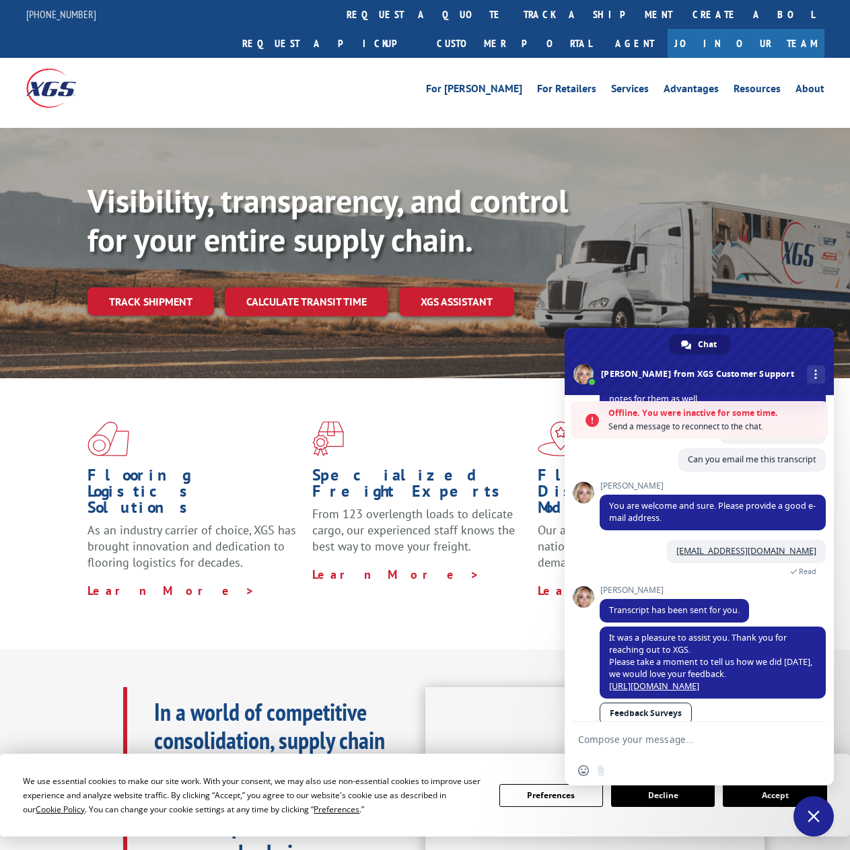
drag, startPoint x: 796, startPoint y: 332, endPoint x: 860, endPoint y: 331, distance: 64.0
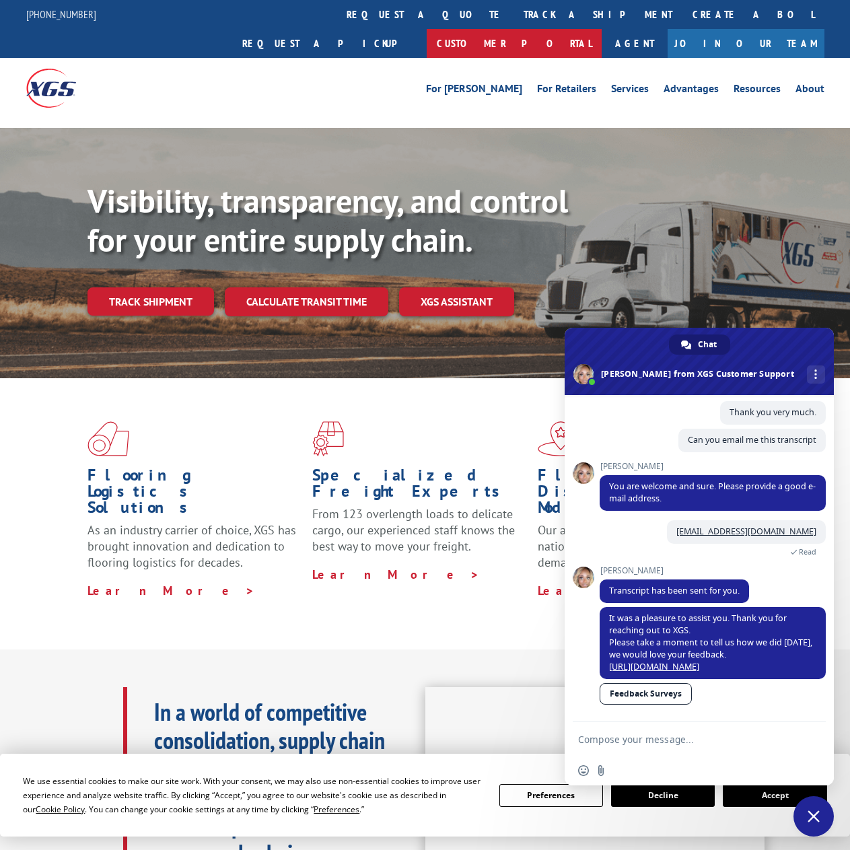
click at [602, 29] on link "Customer Portal" at bounding box center [514, 43] width 175 height 29
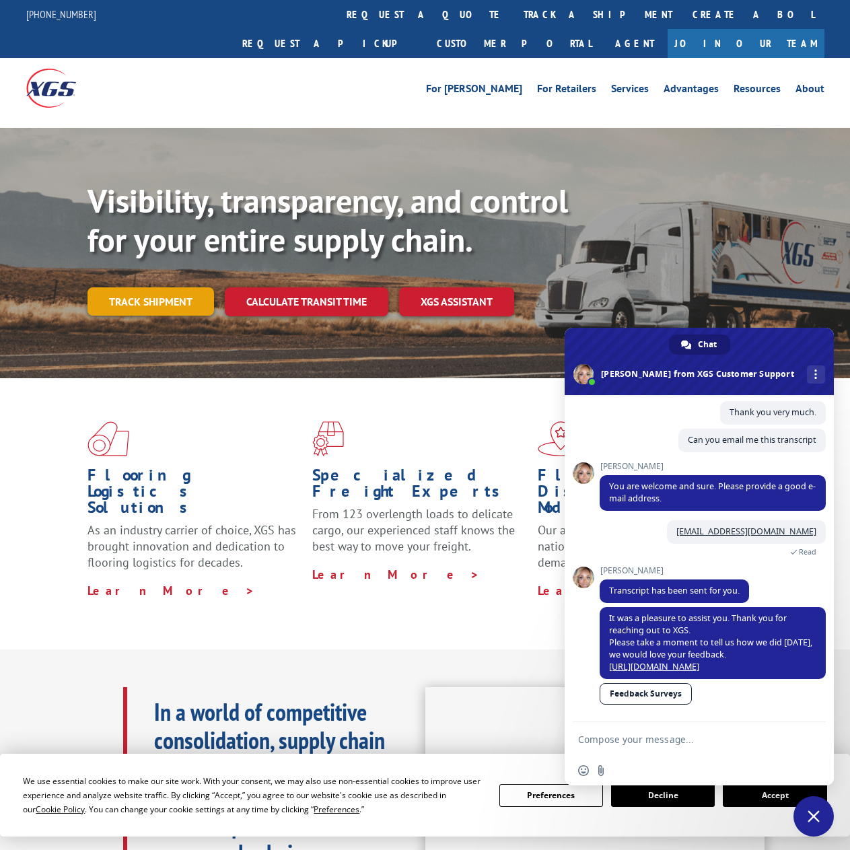
click at [141, 287] on link "Track shipment" at bounding box center [151, 301] width 127 height 28
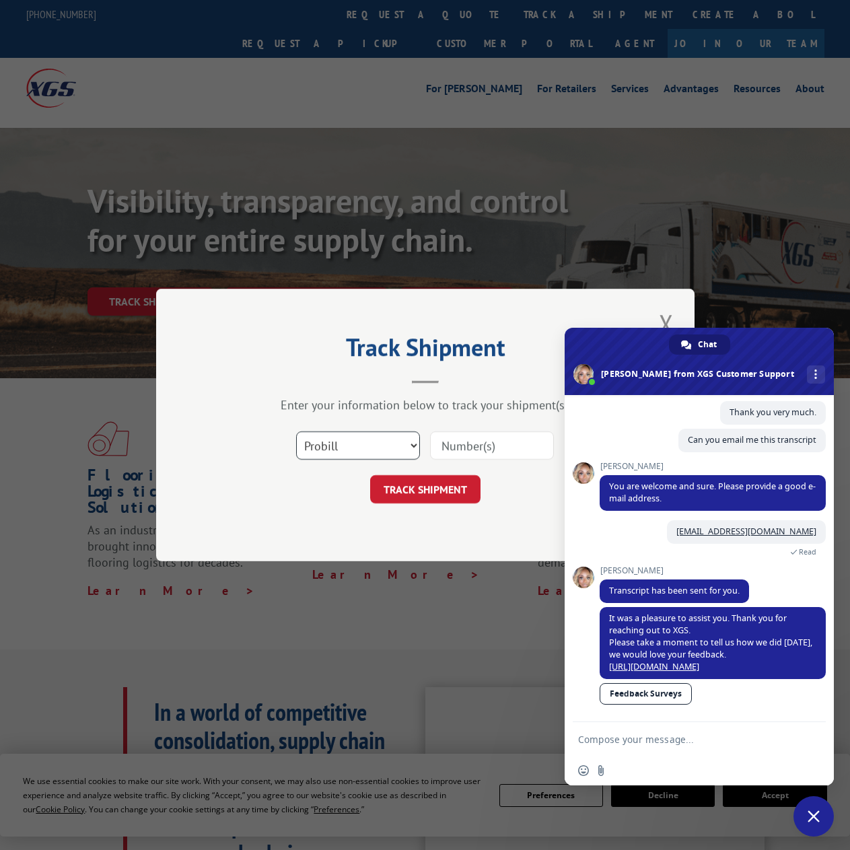
click at [347, 442] on select "Select category... Probill BOL PO" at bounding box center [358, 446] width 124 height 28
select select "bol"
click at [296, 432] on select "Select category... Probill BOL PO" at bounding box center [358, 446] width 124 height 28
click at [453, 450] on input at bounding box center [492, 446] width 124 height 28
